Goal: Use online tool/utility: Utilize a website feature to perform a specific function

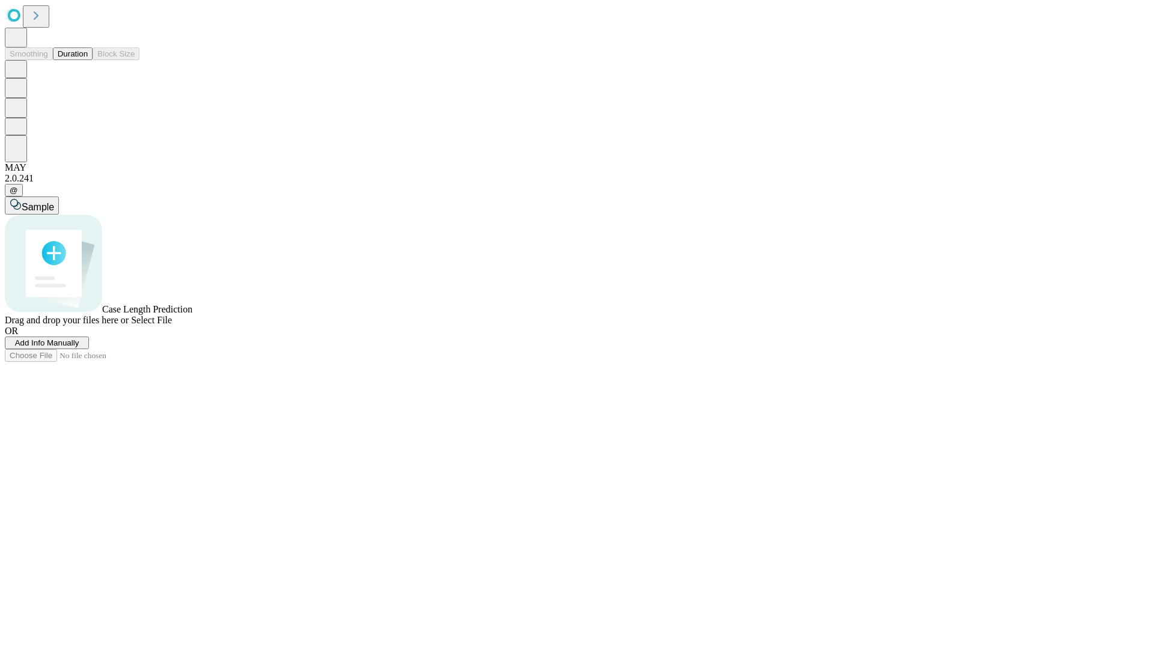
click at [172, 325] on span "Select File" at bounding box center [151, 320] width 41 height 10
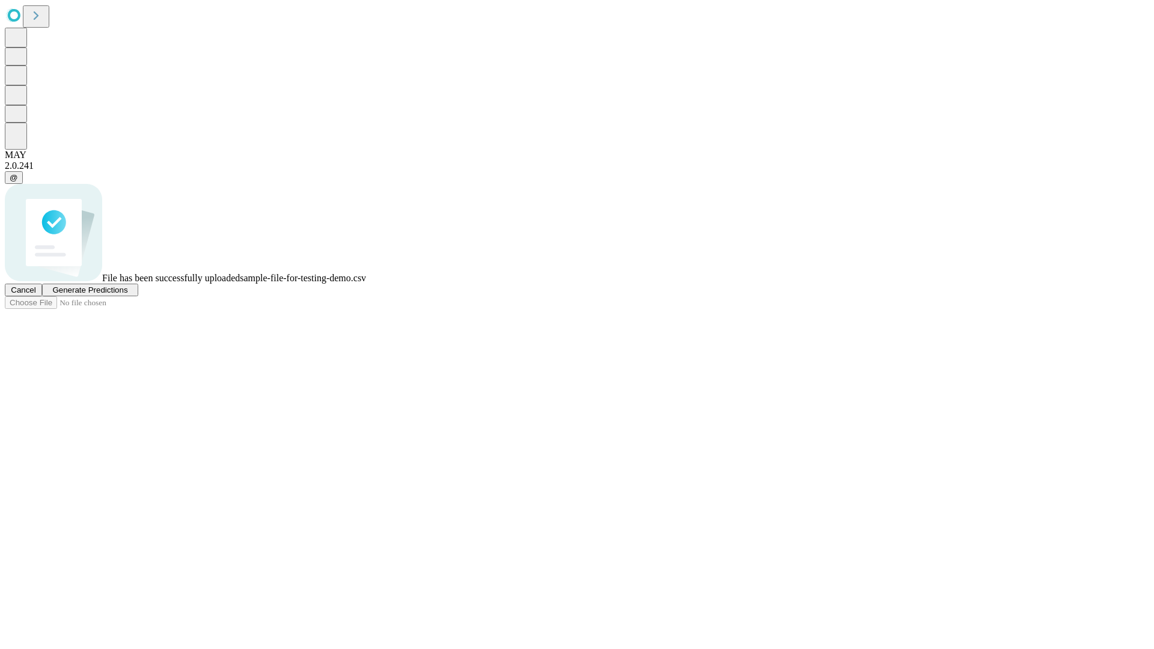
click at [127, 295] on span "Generate Predictions" at bounding box center [89, 290] width 75 height 9
